Goal: Information Seeking & Learning: Learn about a topic

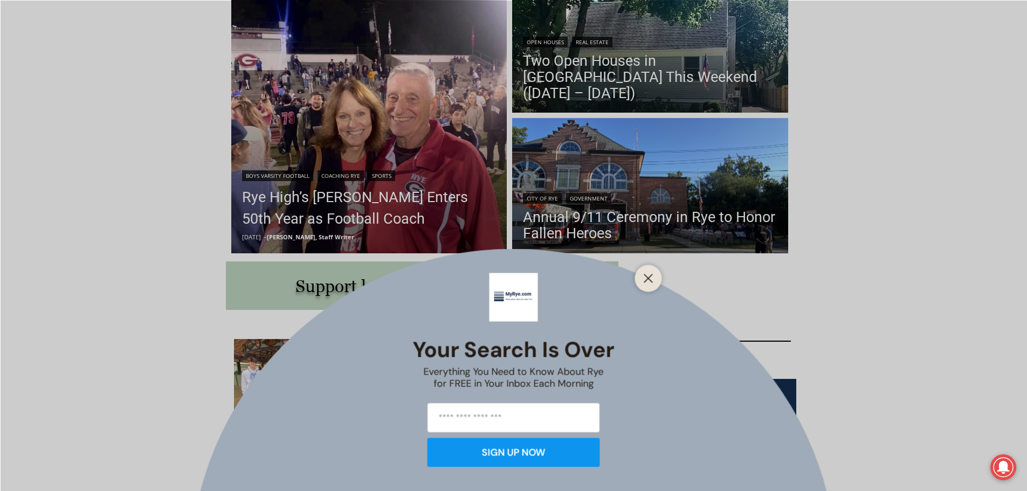
scroll to position [270, 0]
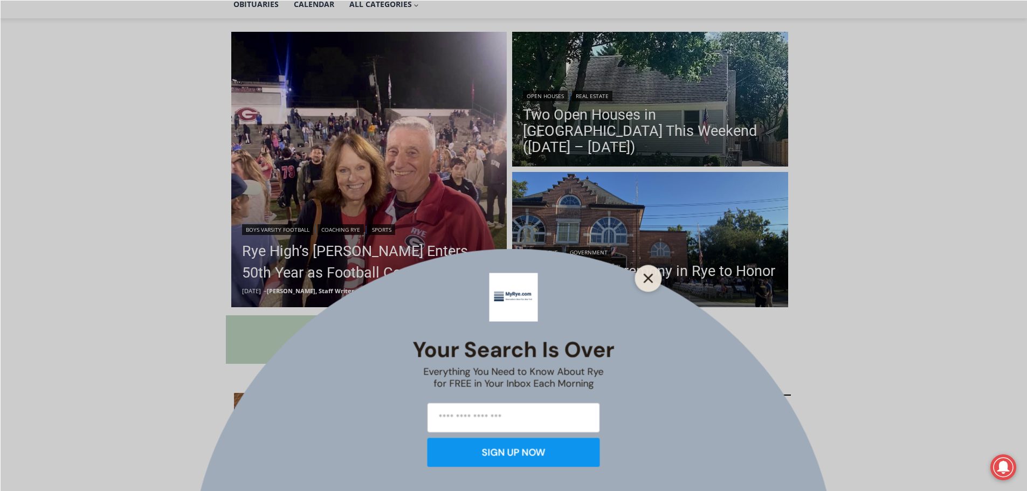
click at [652, 275] on line "Close" at bounding box center [649, 279] width 8 height 8
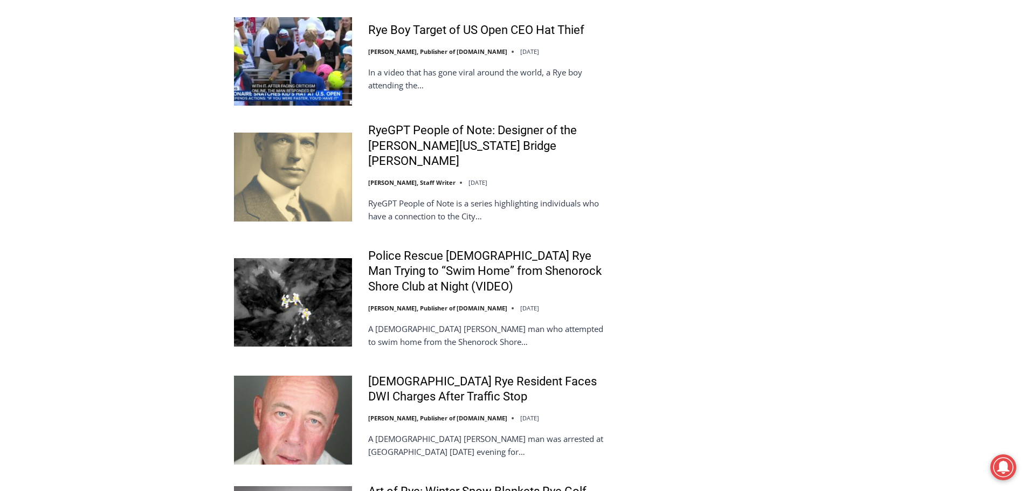
scroll to position [2319, 0]
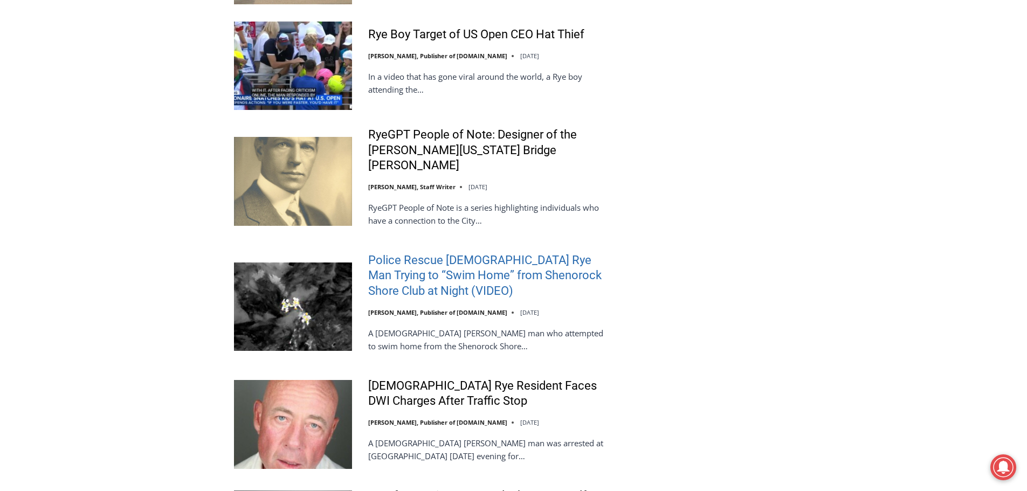
click at [510, 253] on link "Police Rescue [DEMOGRAPHIC_DATA] Rye Man Trying to “Swim Home” from Shenorock S…" at bounding box center [486, 276] width 237 height 46
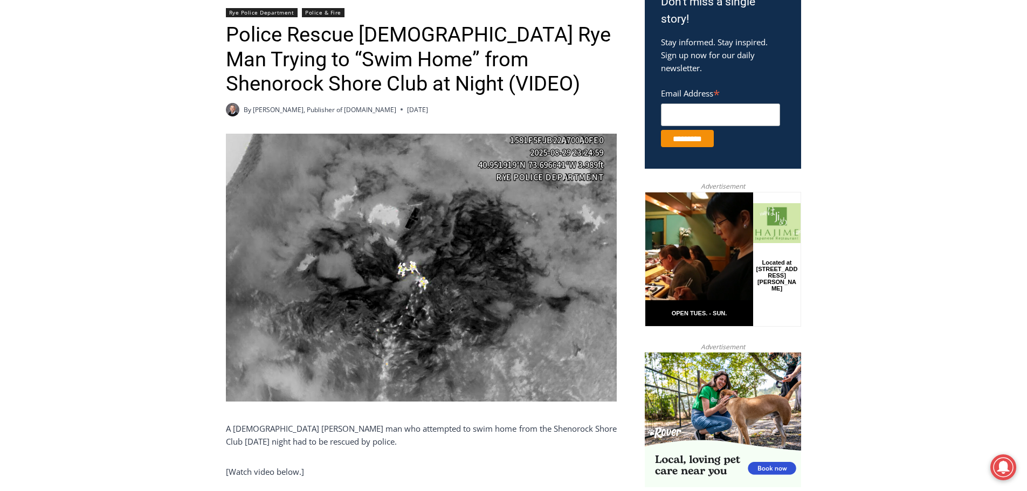
scroll to position [358, 0]
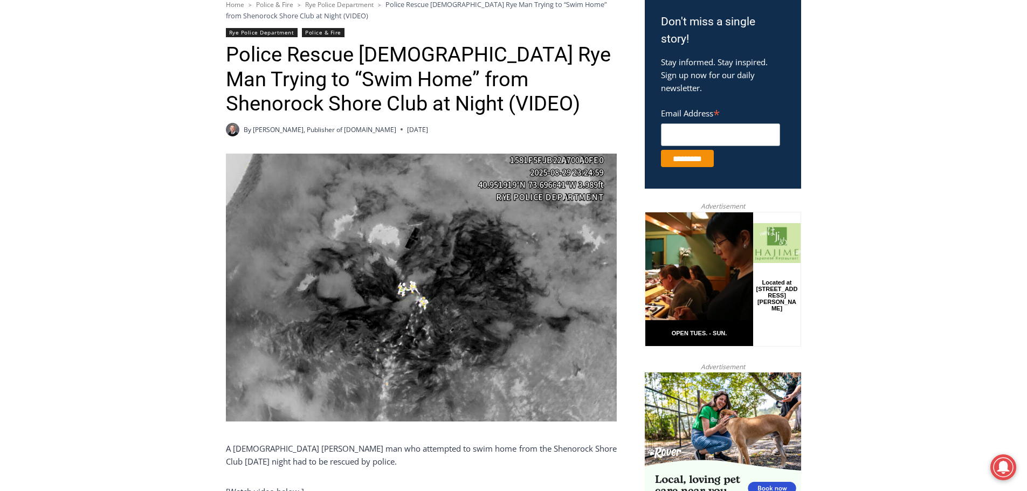
click at [404, 292] on img at bounding box center [421, 288] width 391 height 268
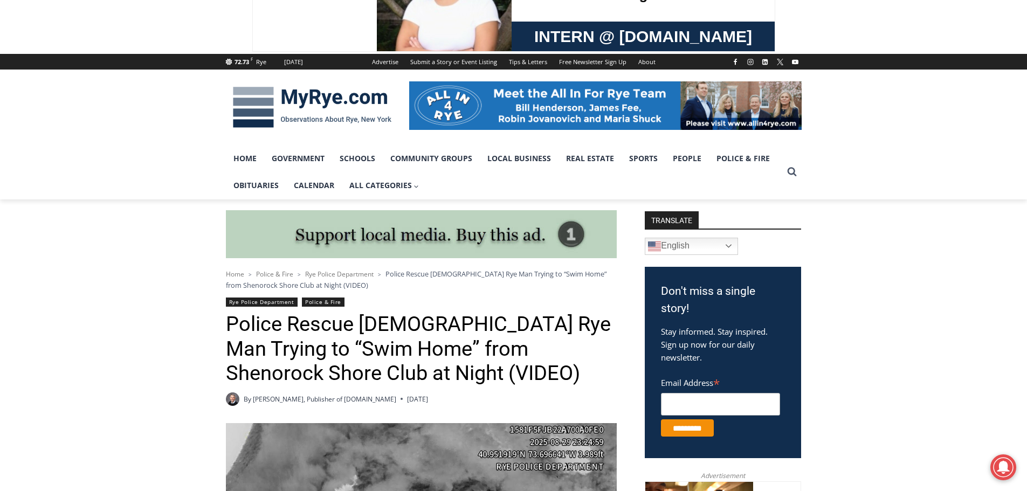
scroll to position [35, 0]
